Goal: Transaction & Acquisition: Subscribe to service/newsletter

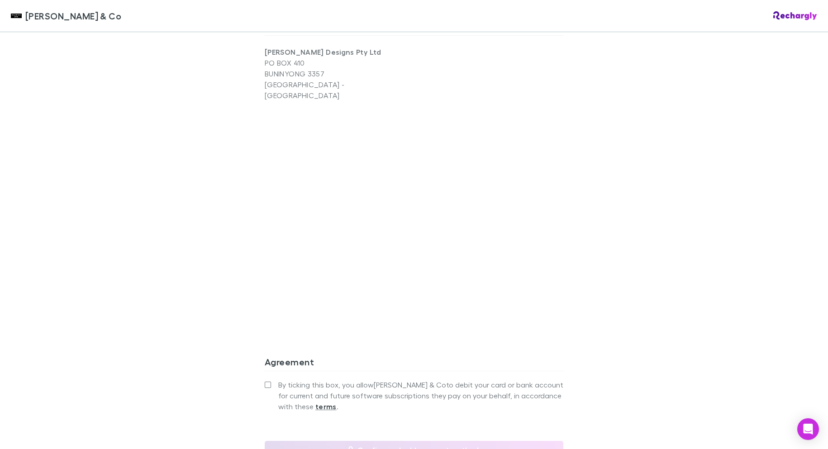
scroll to position [720, 0]
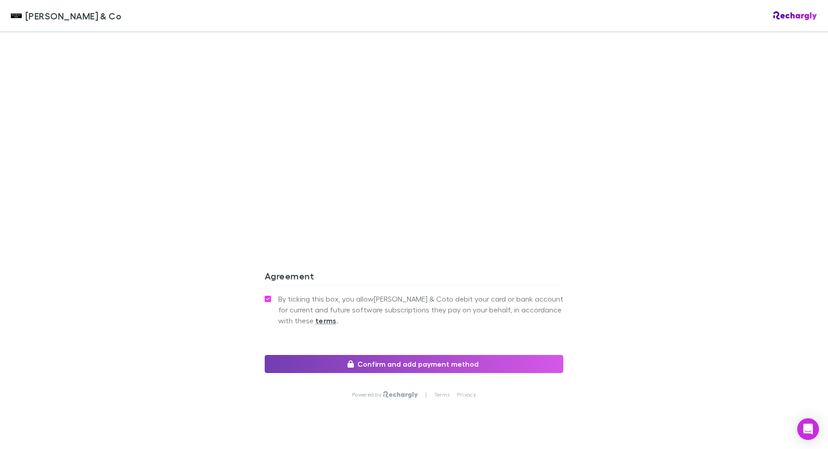
click at [366, 355] on button "Confirm and add payment method" at bounding box center [414, 364] width 299 height 18
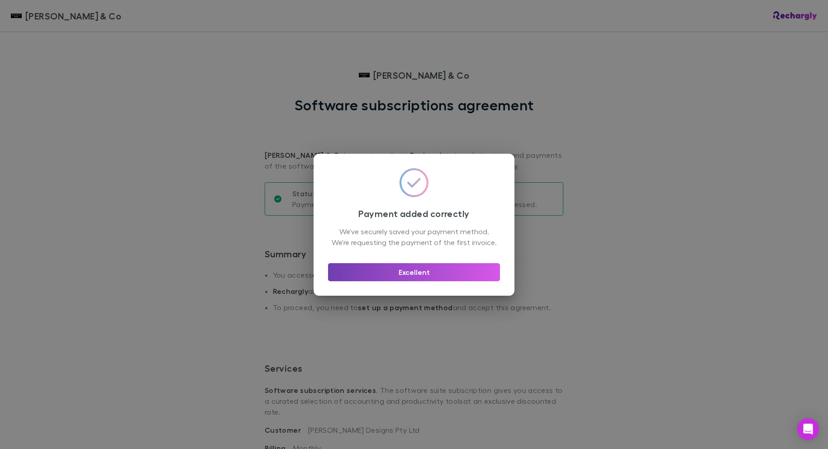
click at [424, 276] on button "Excellent" at bounding box center [414, 272] width 172 height 18
